Goal: Information Seeking & Learning: Learn about a topic

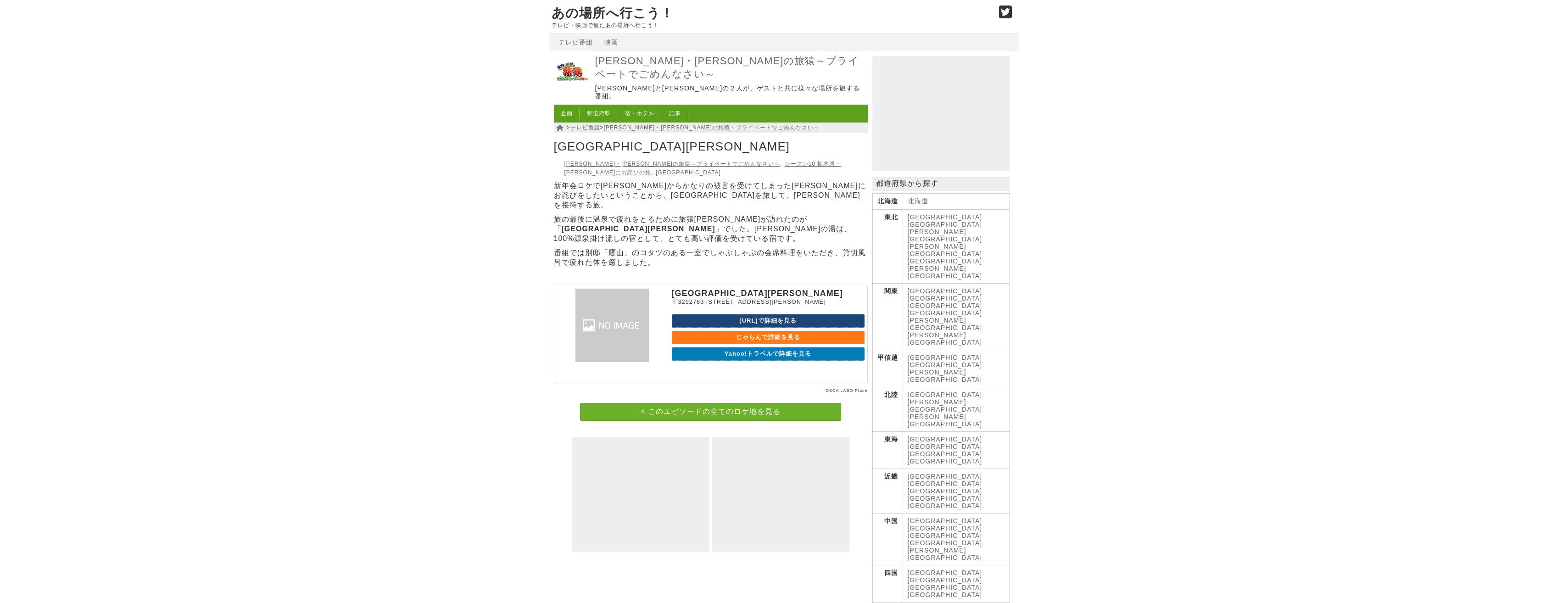
click at [737, 402] on link "< このエピソードの全てのロケ地を見る" at bounding box center [710, 412] width 261 height 18
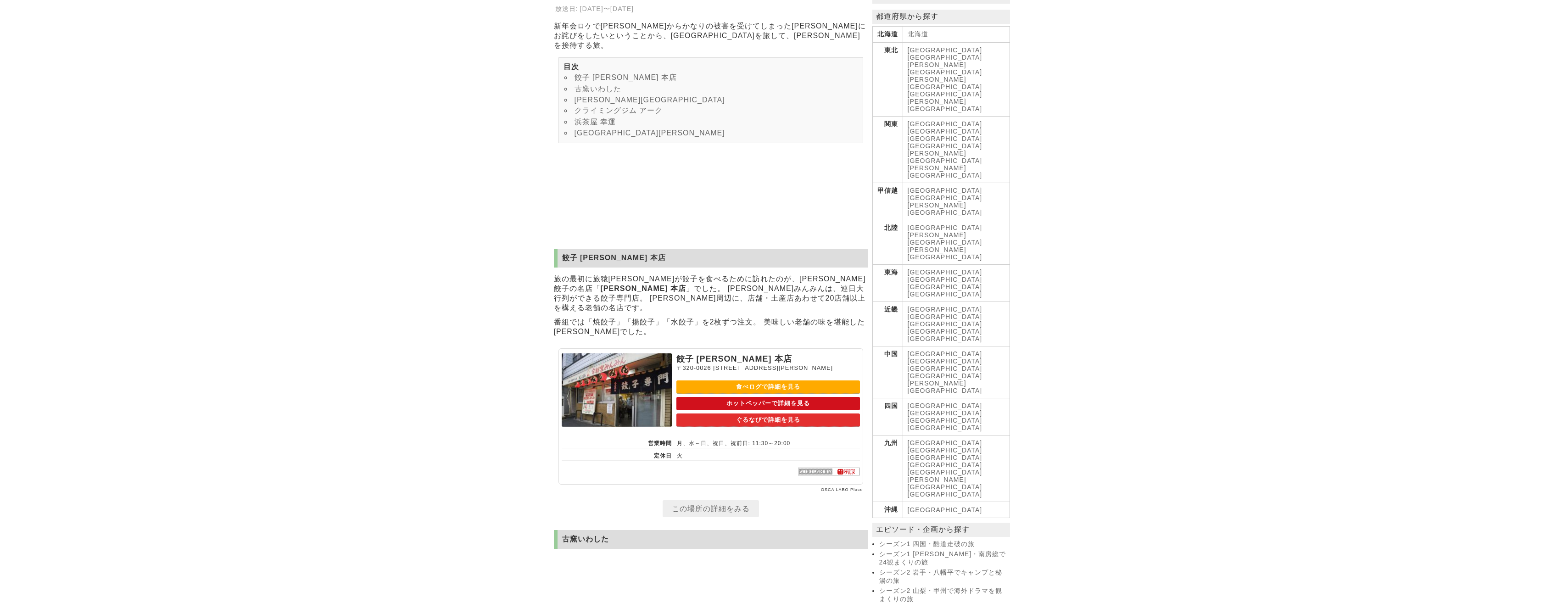
scroll to position [209, 0]
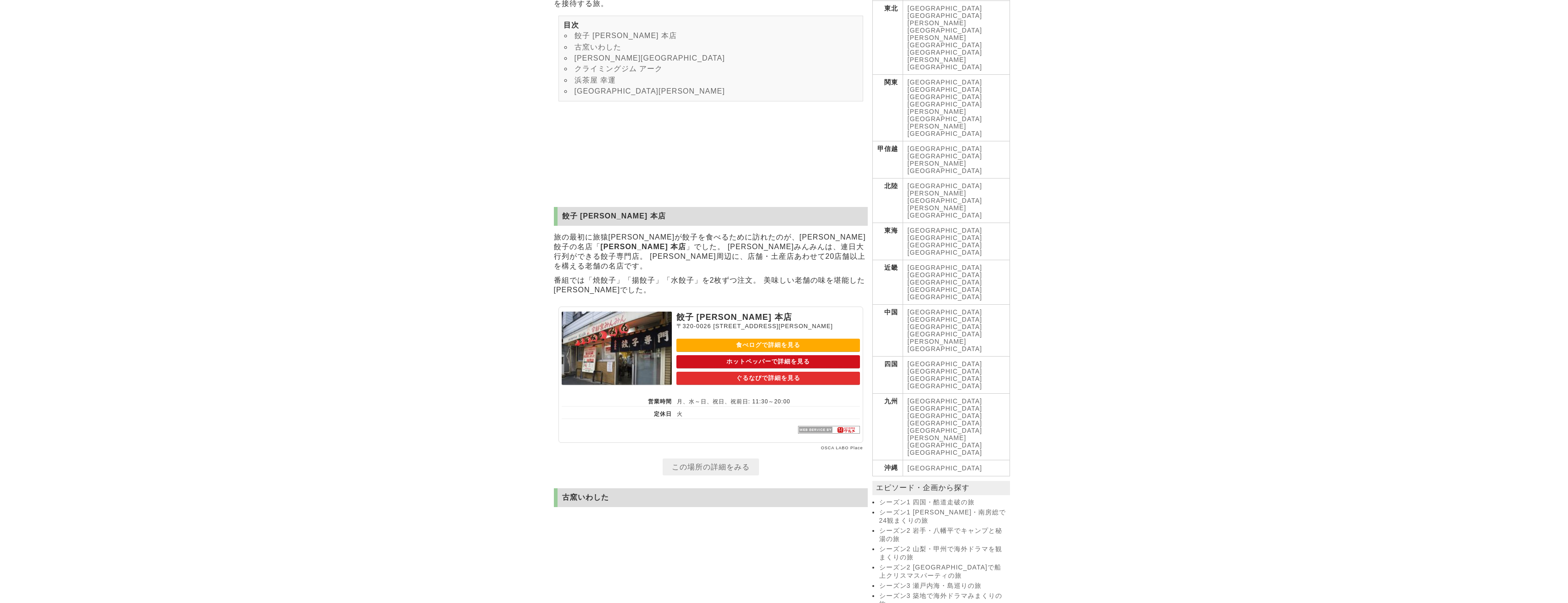
drag, startPoint x: 572, startPoint y: 183, endPoint x: 618, endPoint y: 222, distance: 60.3
click at [618, 231] on div "旅の最初に旅猿一行が餃子を食べるために訪れたのが、宇都宮餃子の名店「 宇都宮みんみん 本店 」でした。 宇都宮みんみんは、連日大行列ができる餃子専門店。 宇都…" at bounding box center [711, 264] width 314 height 67
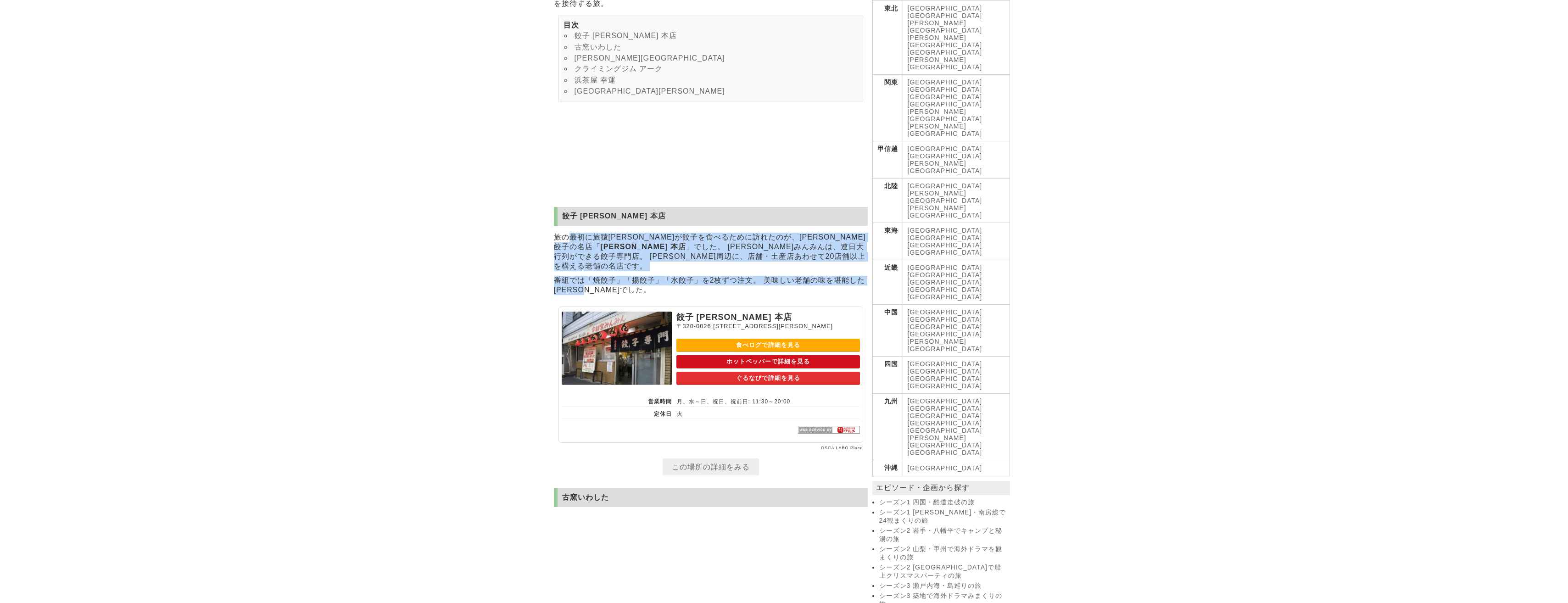
click at [790, 230] on p "旅の最初に旅猿一行が餃子を食べるために訪れたのが、宇都宮餃子の名店「 宇都宮みんみん 本店 」でした。 宇都宮みんみんは、連日大行列ができる餃子専門店。 宇都…" at bounding box center [711, 252] width 314 height 43
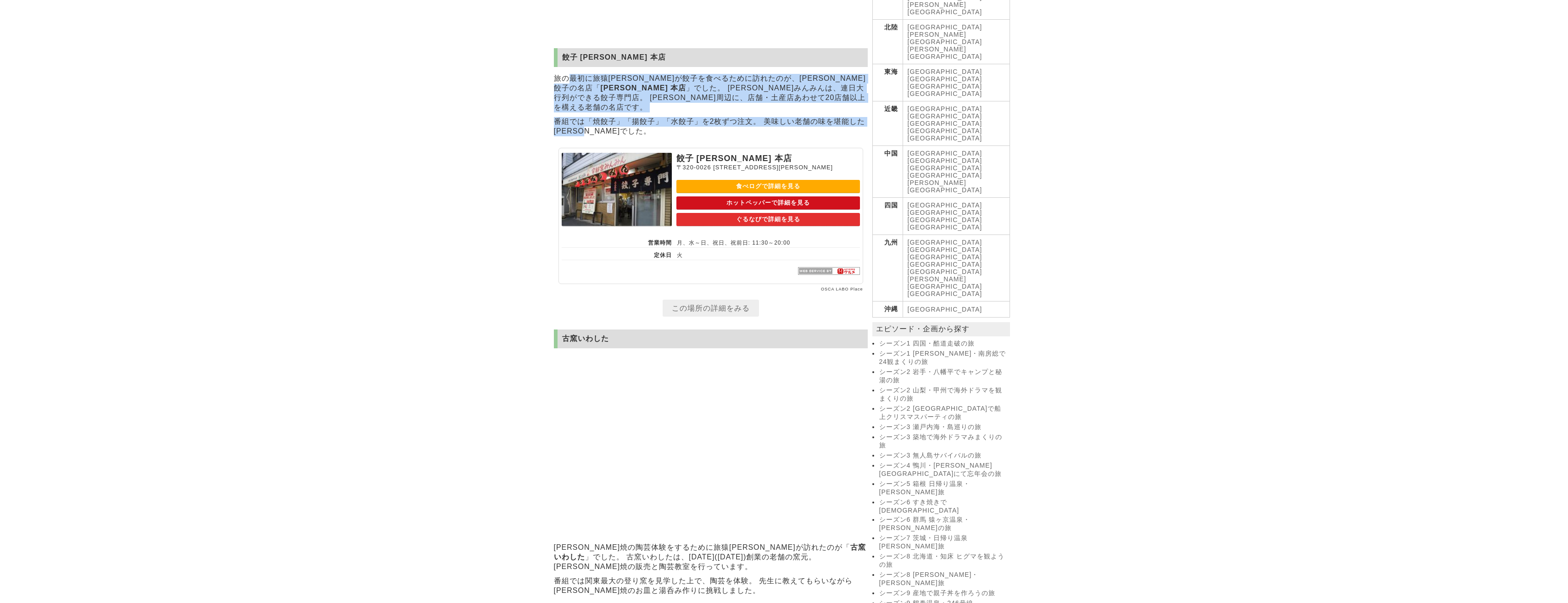
scroll to position [201, 0]
